Goal: Task Accomplishment & Management: Complete application form

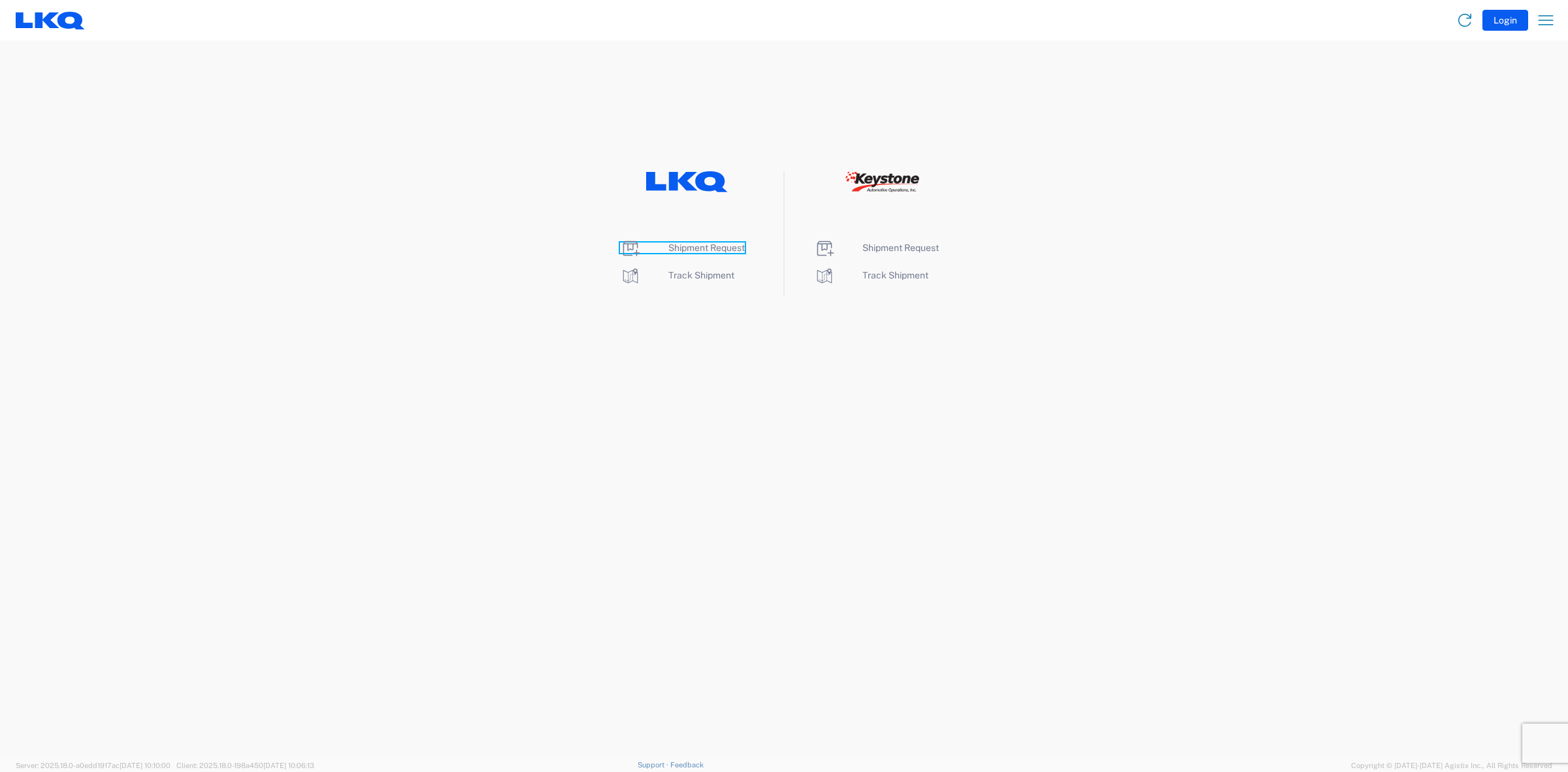
click at [739, 249] on span "Shipment Request" at bounding box center [706, 247] width 77 height 10
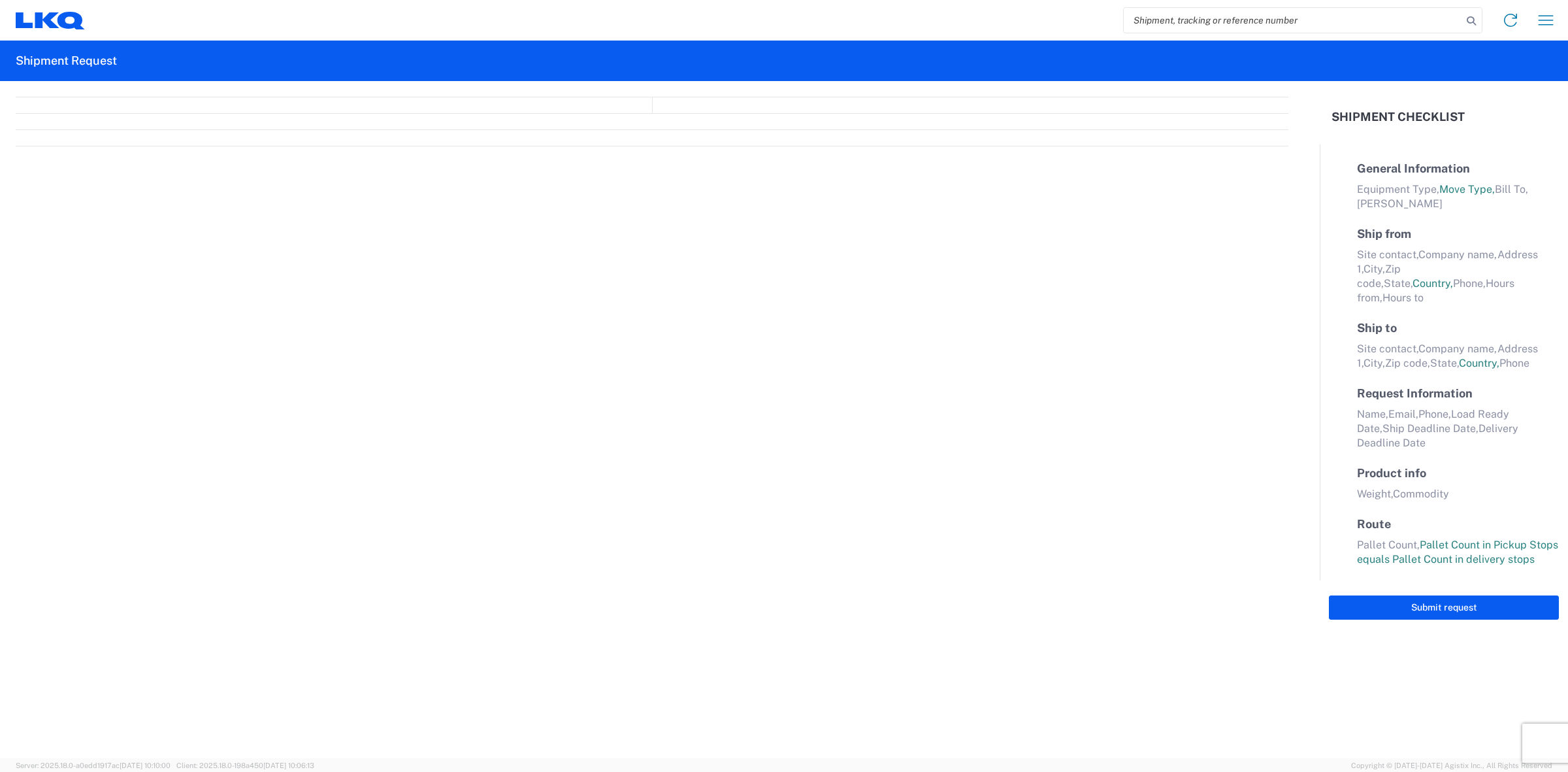
select select "FULL"
select select "LBS"
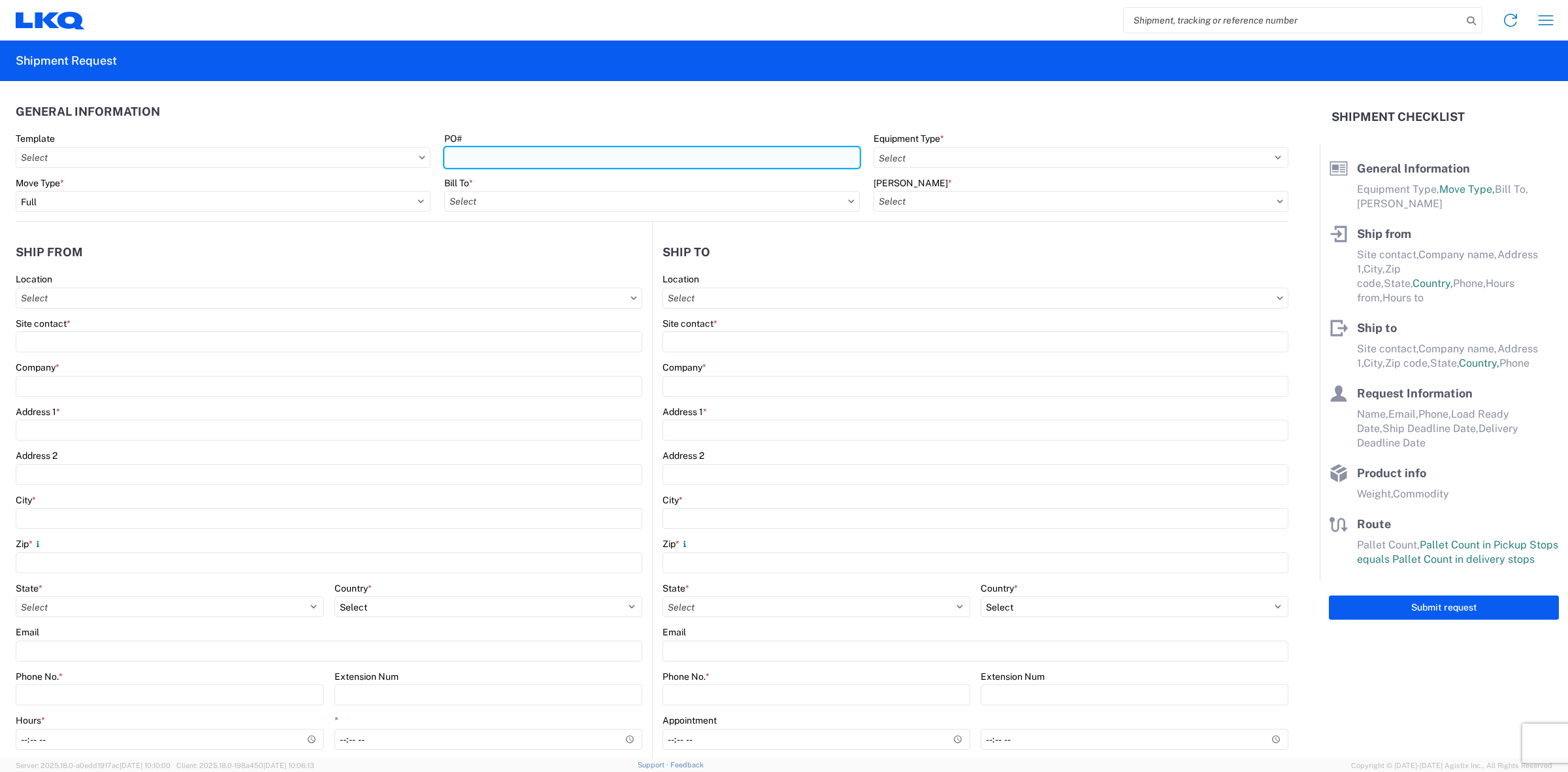
click at [492, 159] on input "PO#" at bounding box center [651, 157] width 415 height 21
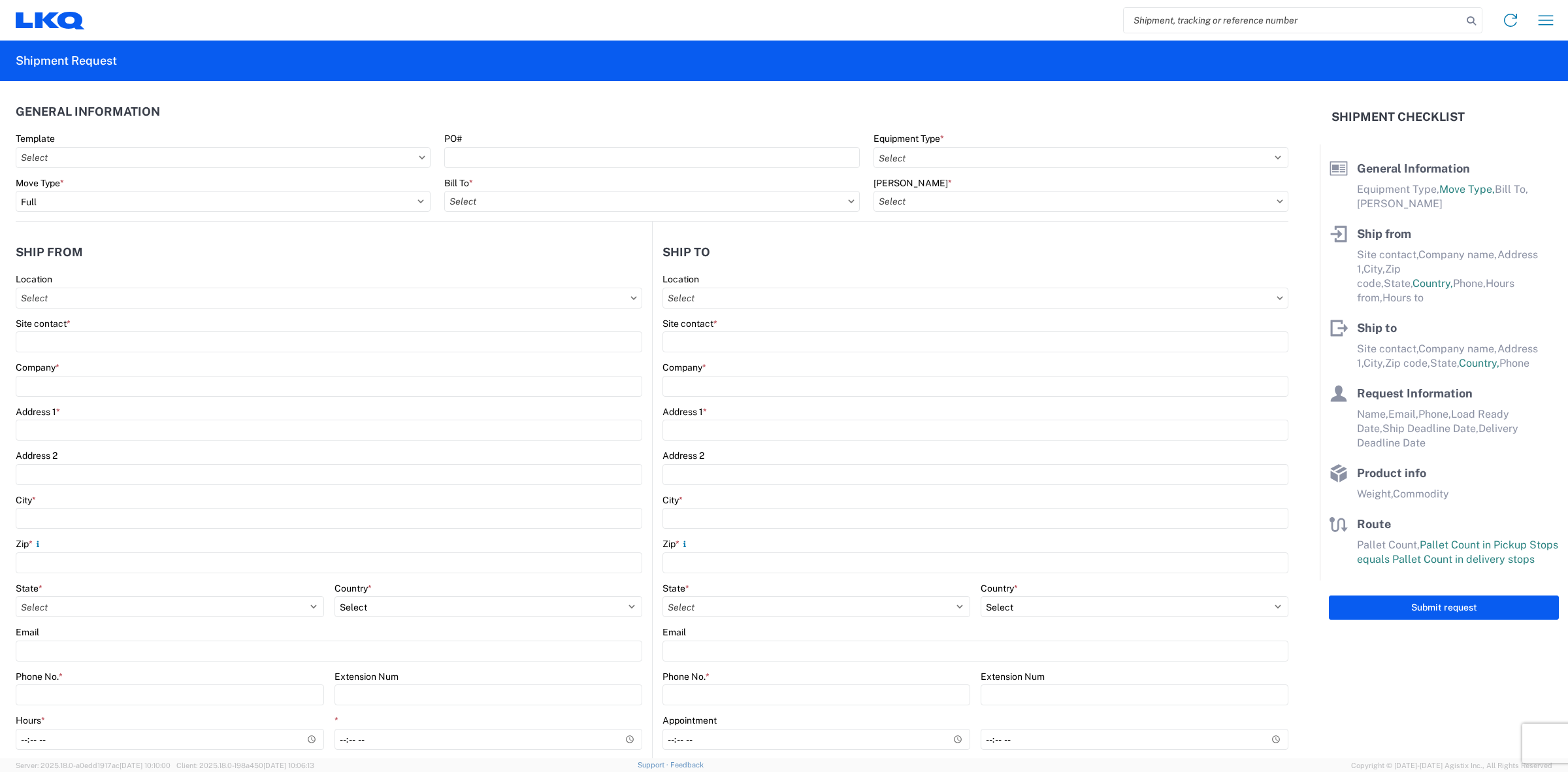
click at [1364, 20] on input "search" at bounding box center [1293, 20] width 339 height 25
type input "56370118"
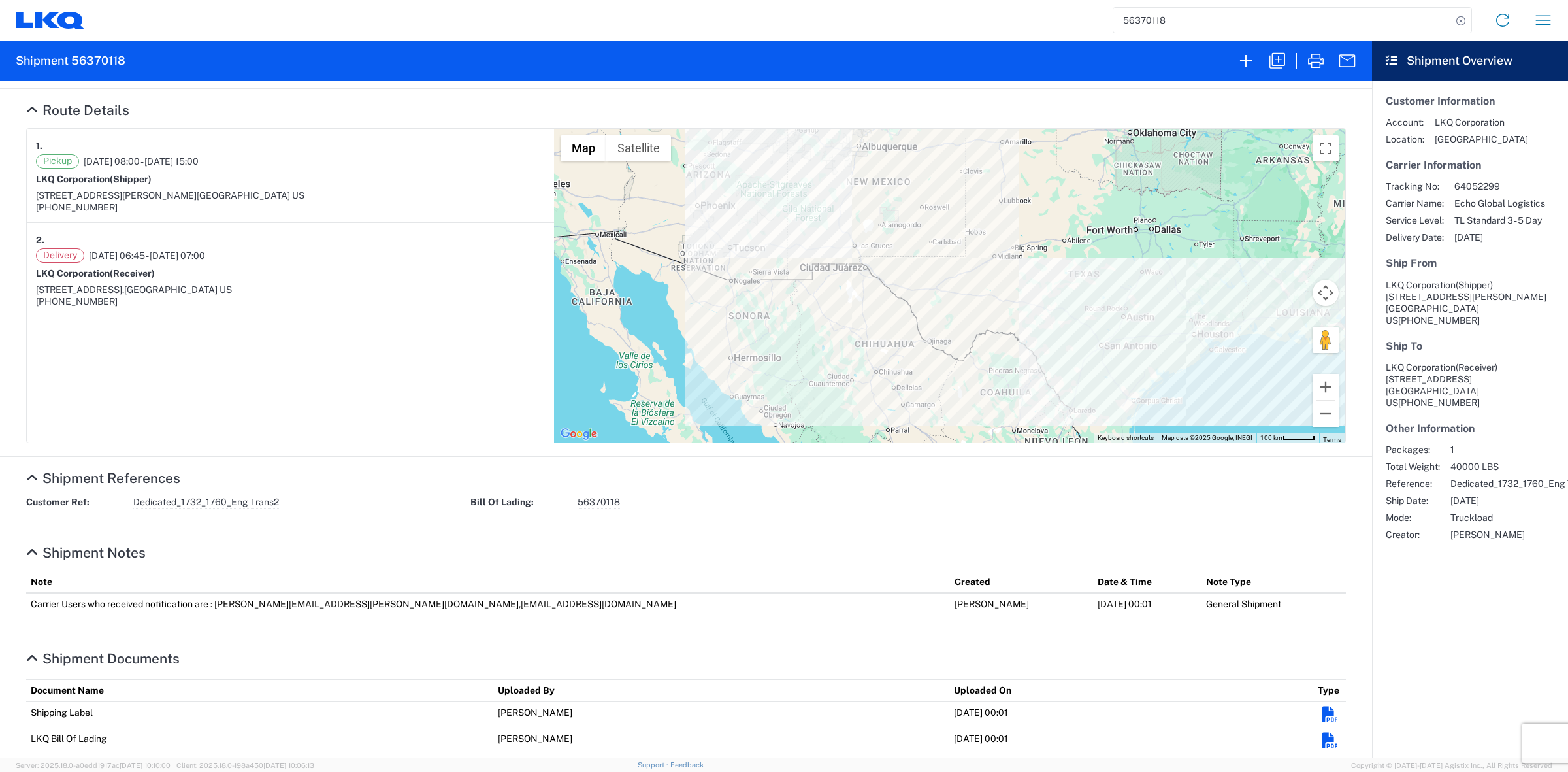
scroll to position [135, 0]
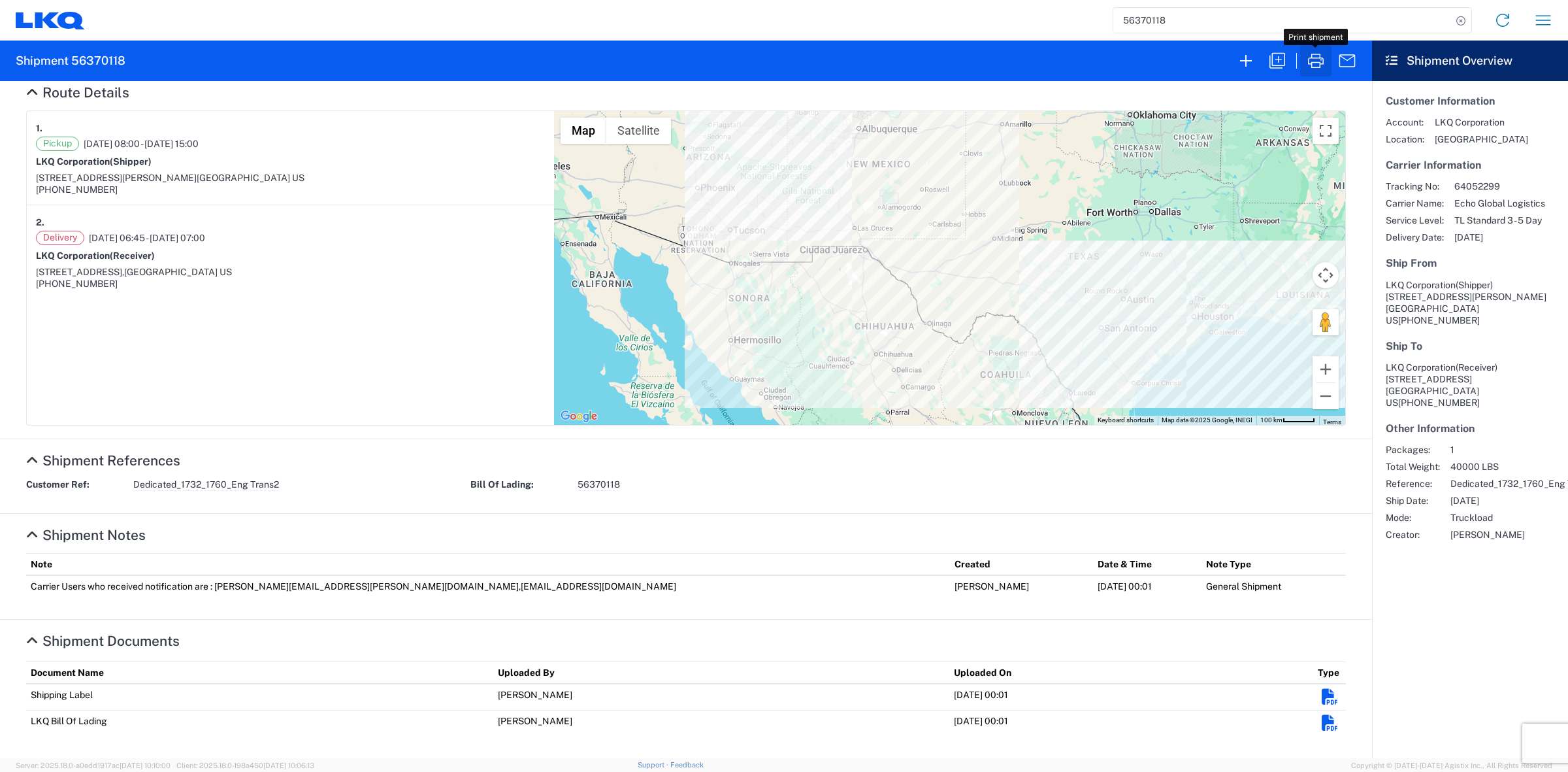
click at [1311, 69] on icon "button" at bounding box center [1315, 60] width 21 height 21
